Goal: Complete application form

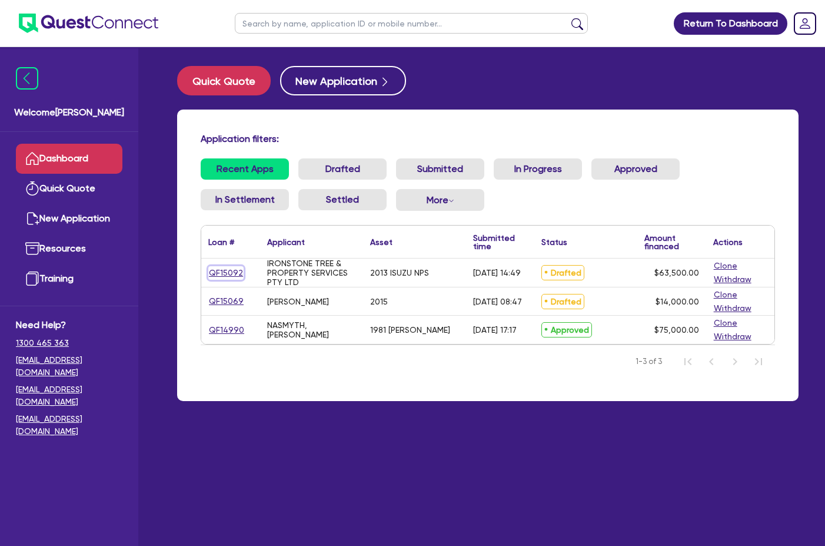
click at [231, 274] on link "QF15092" at bounding box center [225, 273] width 35 height 14
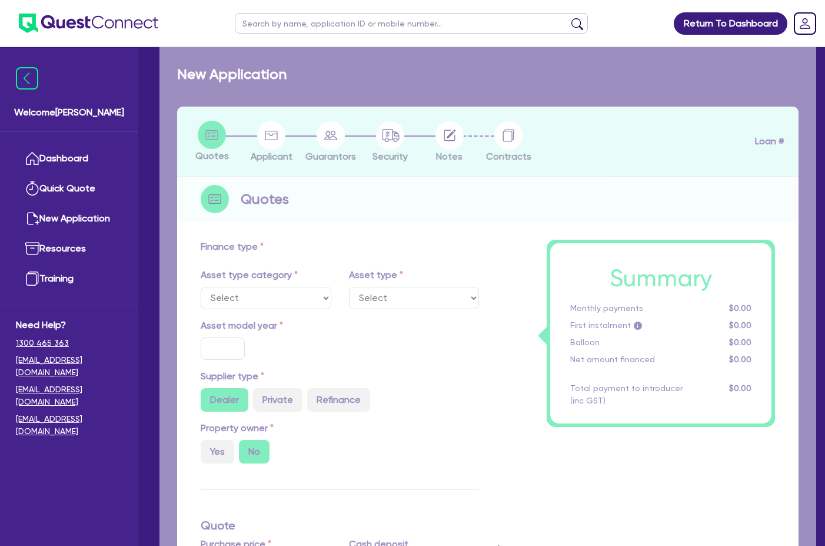
select select "CARS_AND_LIGHT_TRUCKS"
type input "2013"
radio input "false"
radio input "true"
type input "71,000"
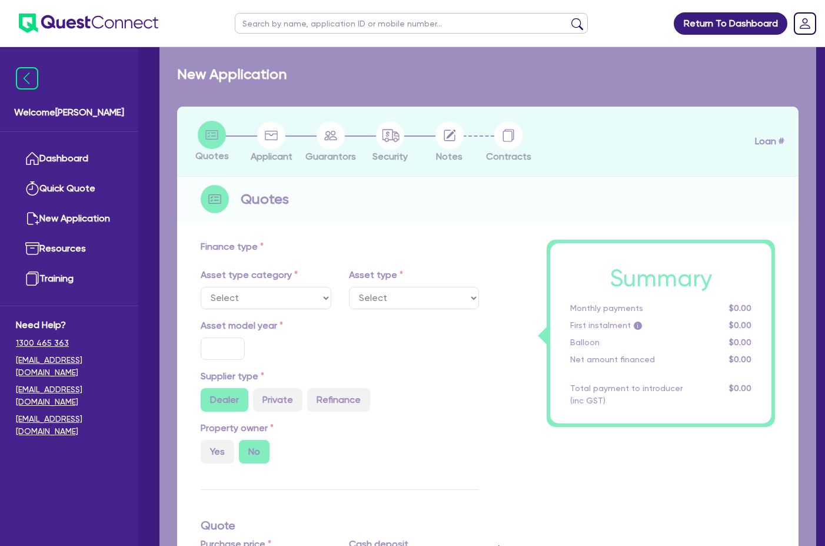
type input "7,500"
type input "9.5"
type input "6,032.5"
type input "17.95"
select select "LIGHT_TRUCKS"
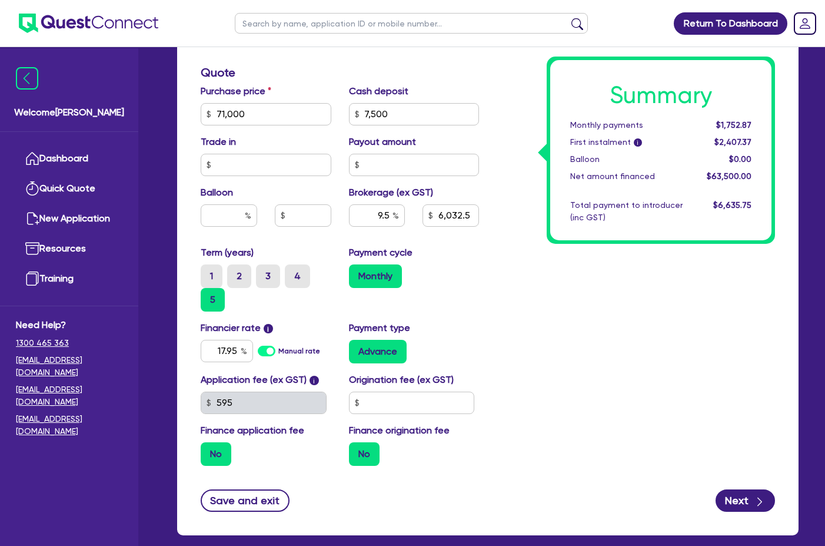
scroll to position [471, 0]
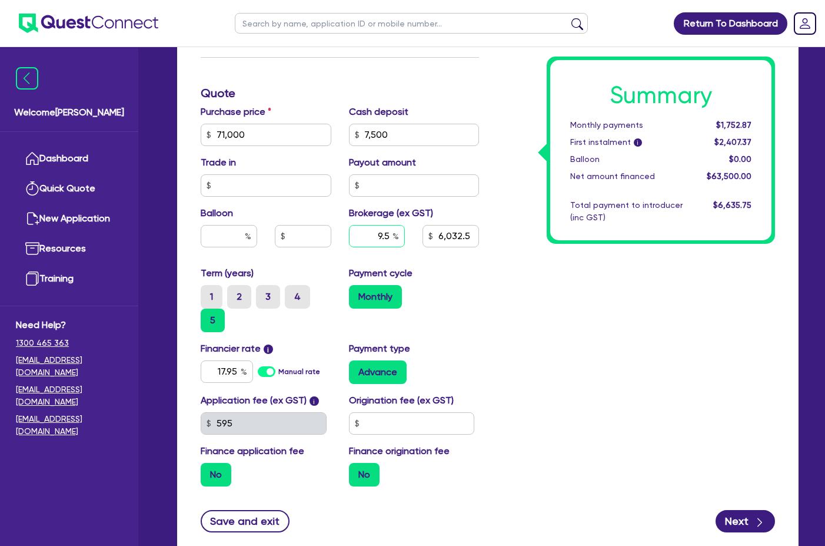
click at [391, 225] on input "9.5" at bounding box center [377, 236] width 57 height 22
type input "71,000"
type input "7,500"
type input "6,032.5"
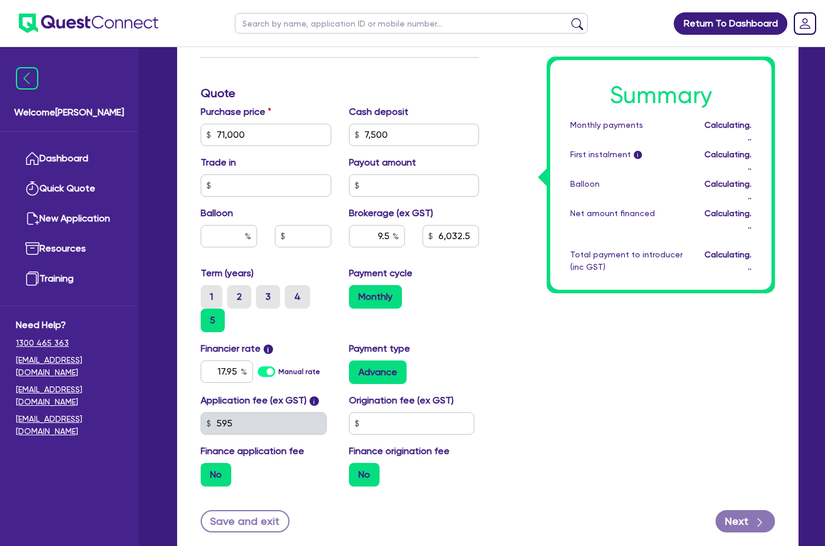
type input "71,000"
type input "7,500"
type input "6,032.5"
click at [480, 270] on div "Payment cycle Monthly" at bounding box center [414, 299] width 148 height 66
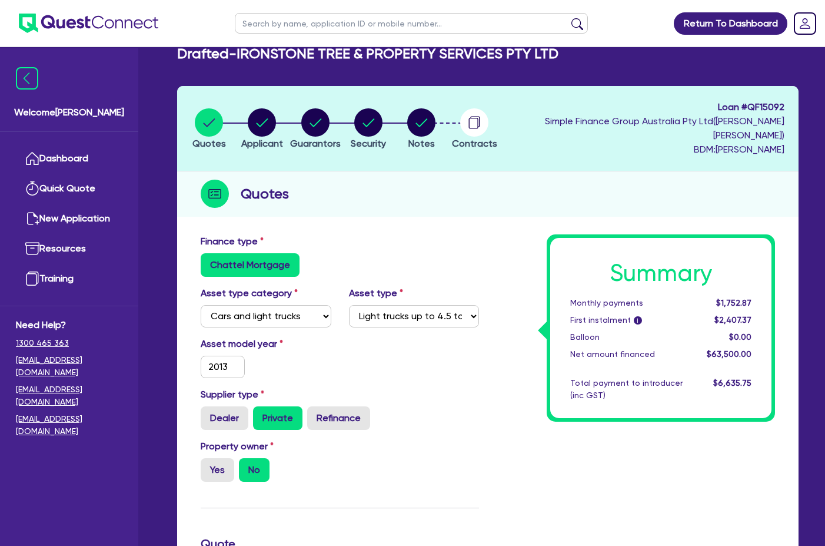
scroll to position [0, 0]
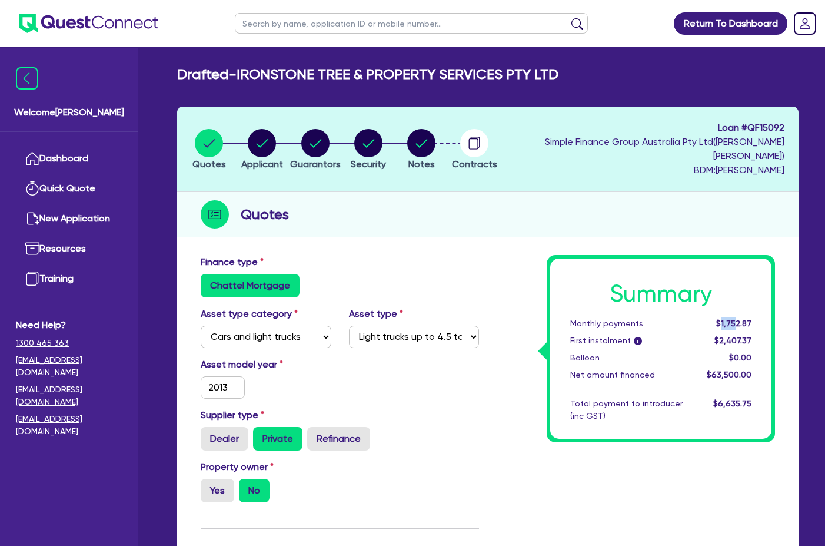
drag, startPoint x: 724, startPoint y: 308, endPoint x: 736, endPoint y: 308, distance: 11.8
click at [736, 318] on span "$1,752.87" at bounding box center [733, 322] width 35 height 9
drag, startPoint x: 736, startPoint y: 308, endPoint x: 692, endPoint y: 322, distance: 45.6
click at [690, 334] on div "First instalment i" at bounding box center [628, 340] width 132 height 12
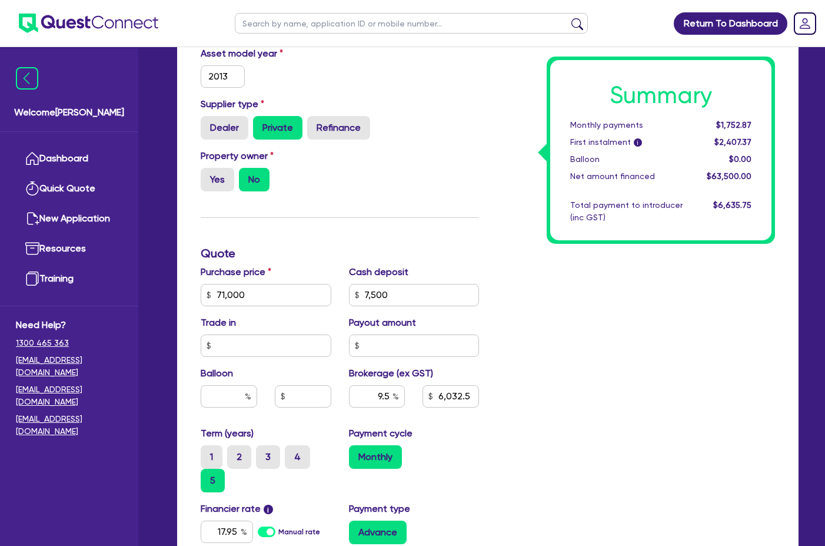
scroll to position [294, 0]
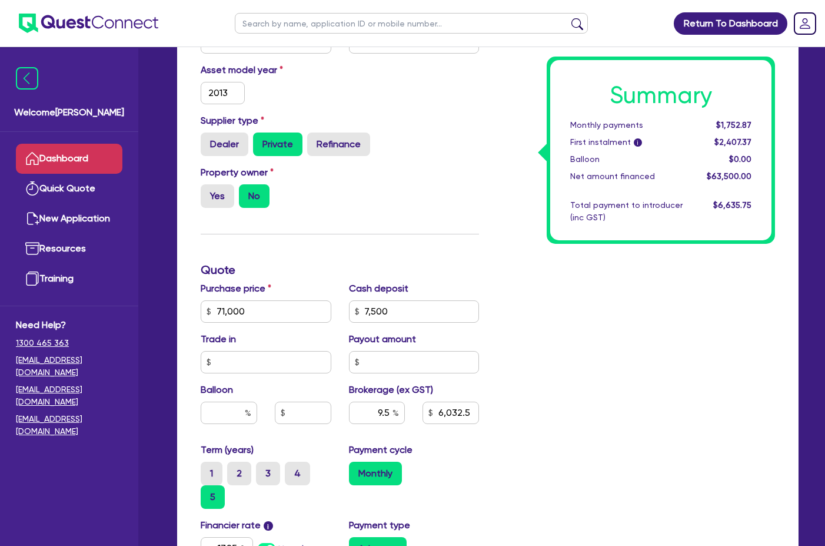
click at [54, 158] on link "Dashboard" at bounding box center [69, 159] width 107 height 30
